Goal: Information Seeking & Learning: Learn about a topic

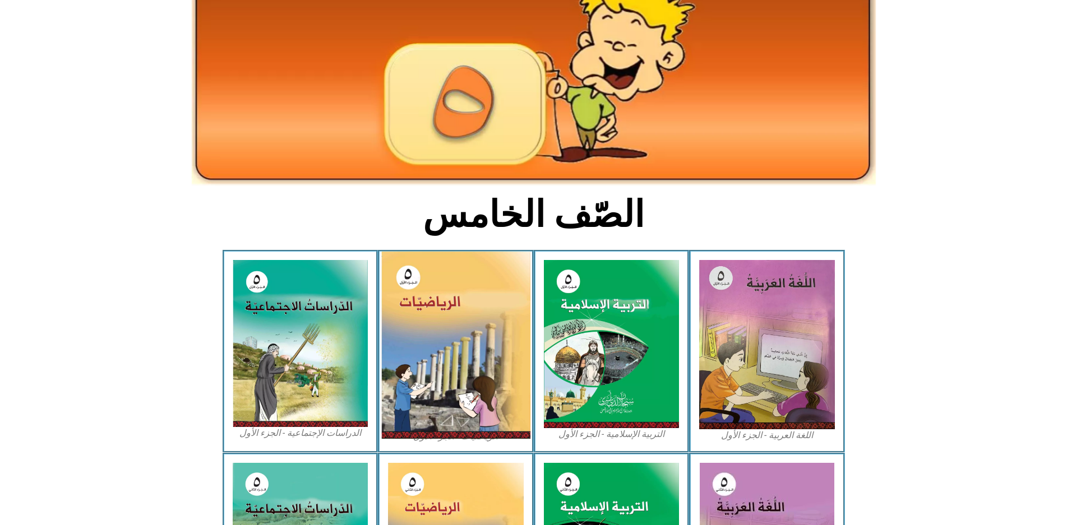
scroll to position [112, 0]
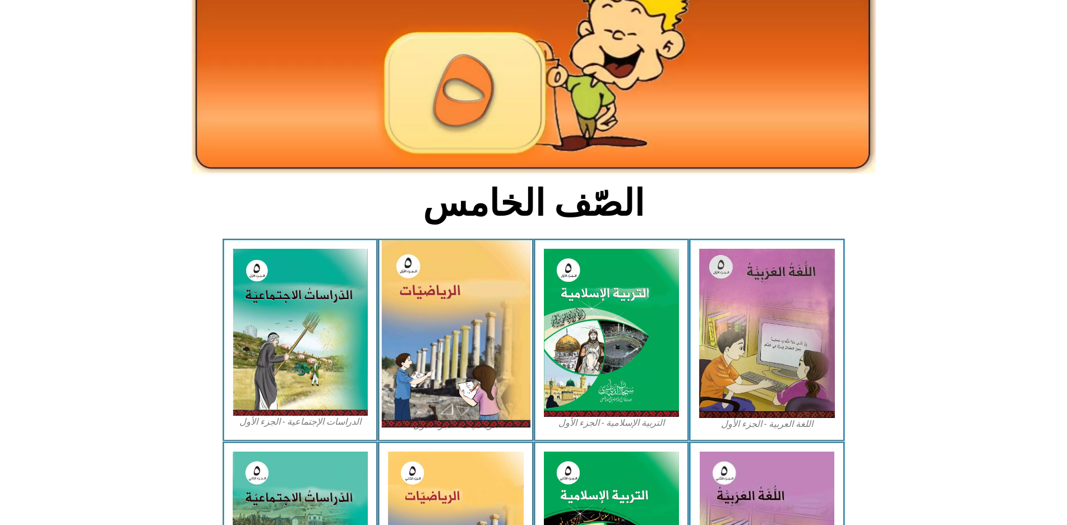
click at [431, 343] on img at bounding box center [455, 333] width 149 height 187
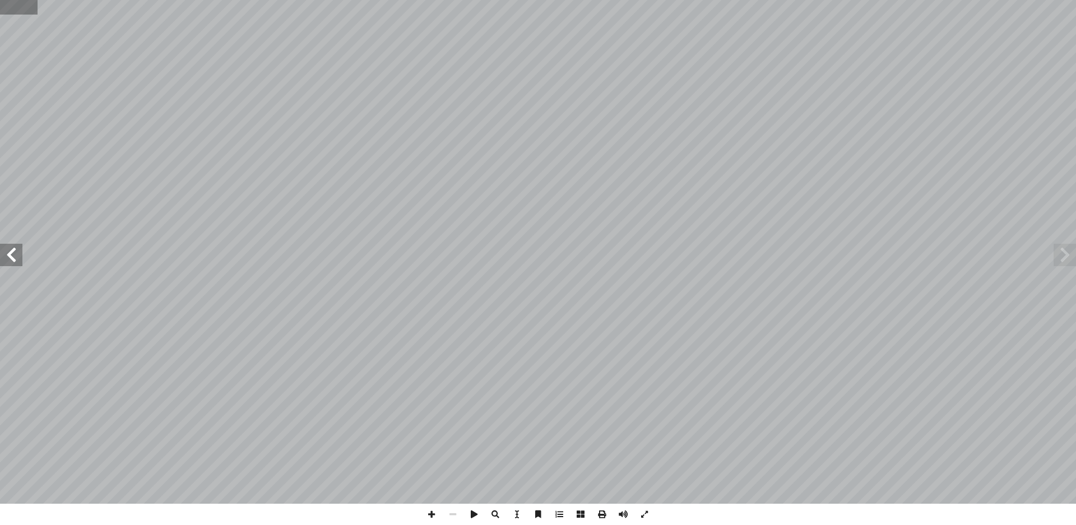
click at [18, 2] on input "text" at bounding box center [19, 7] width 38 height 15
type input "**"
click at [1066, 258] on span at bounding box center [1065, 255] width 22 height 22
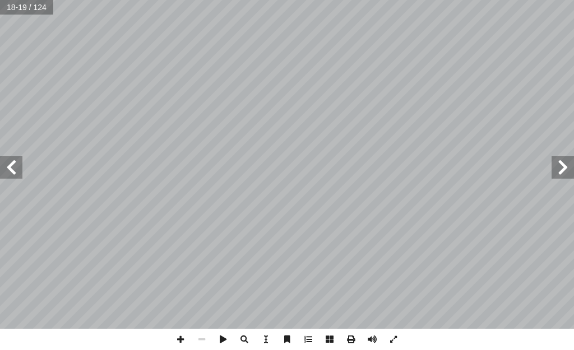
click at [566, 166] on span at bounding box center [563, 167] width 22 height 22
click at [183, 340] on span at bounding box center [180, 339] width 21 height 21
click at [0, 168] on span at bounding box center [11, 167] width 22 height 22
